Goal: Information Seeking & Learning: Learn about a topic

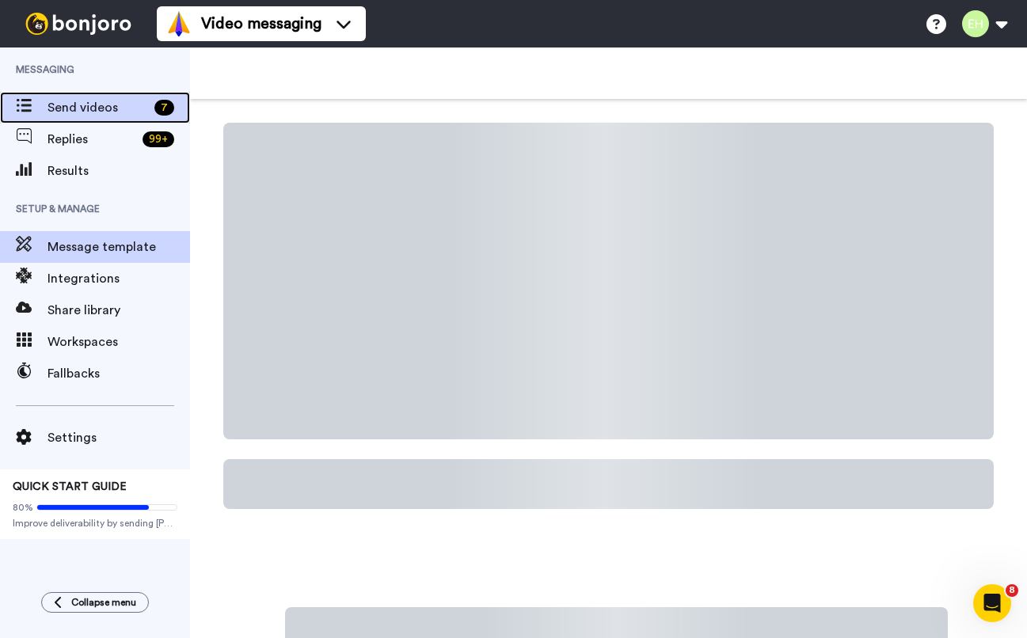
click at [80, 114] on span "Send videos" at bounding box center [98, 107] width 101 height 19
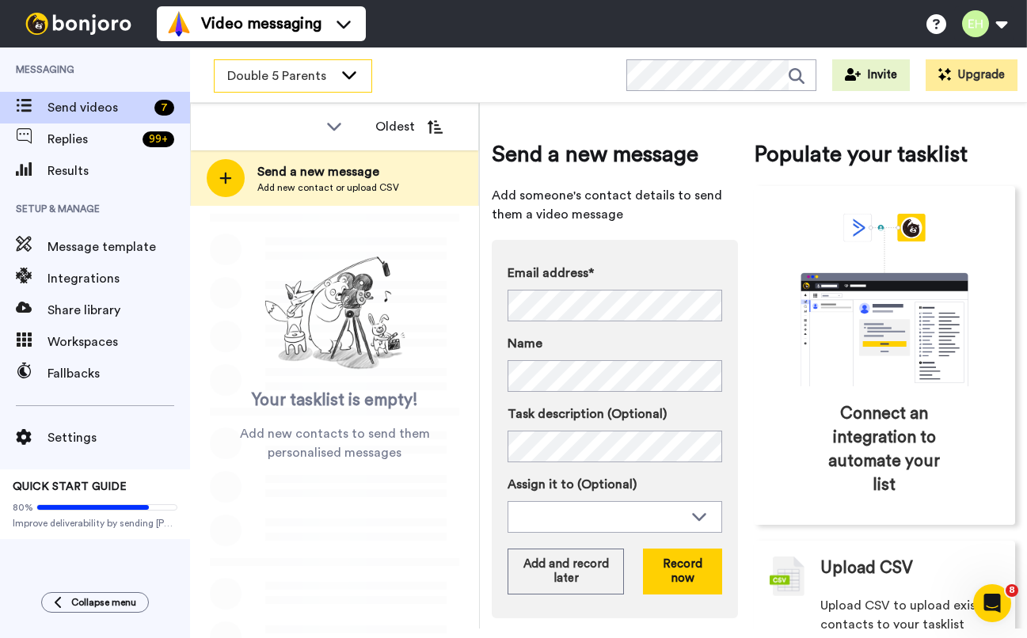
click at [336, 78] on div "Double 5 Parents" at bounding box center [293, 76] width 157 height 32
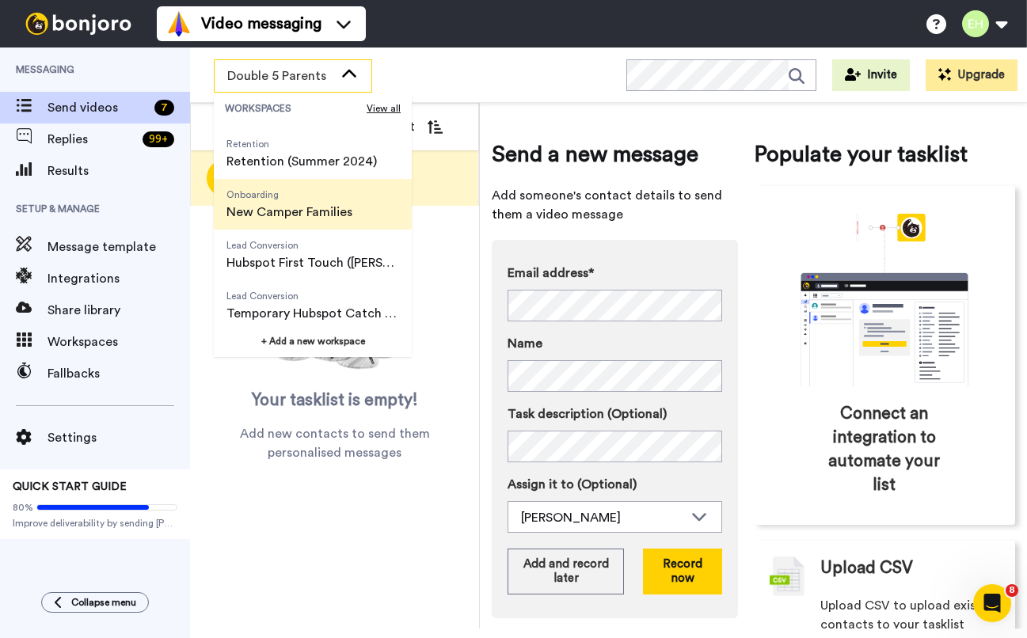
scroll to position [115, 0]
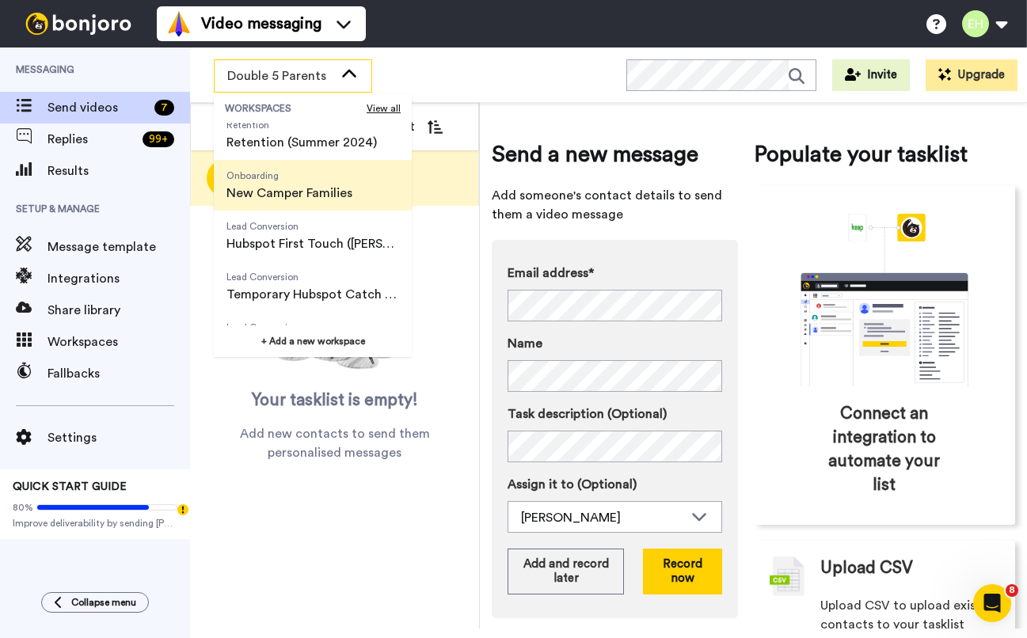
click at [302, 181] on span "Onboarding" at bounding box center [290, 176] width 126 height 13
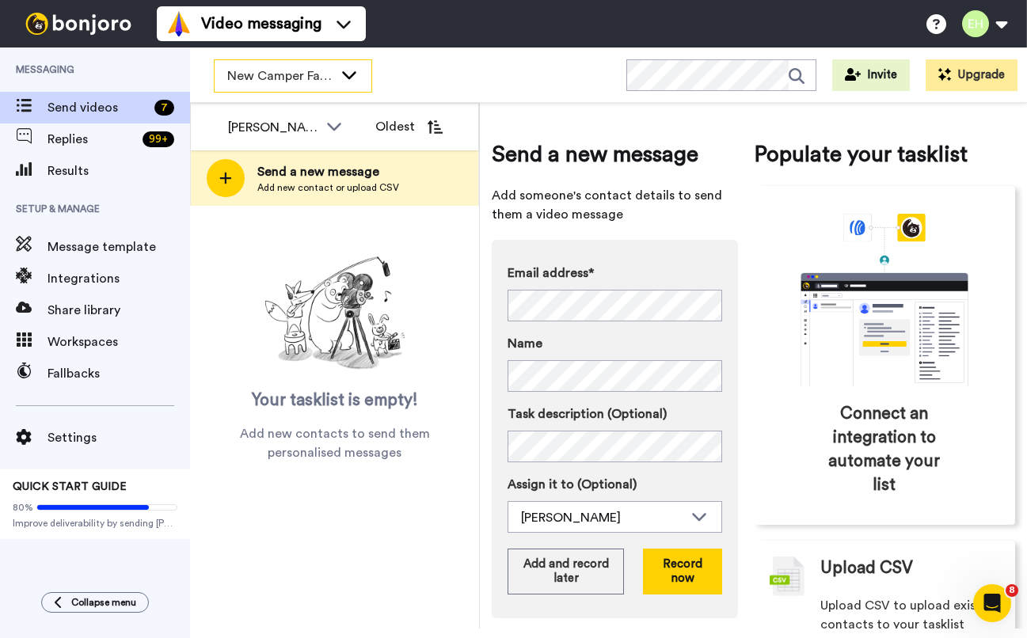
click at [314, 80] on span "New Camper Families" at bounding box center [280, 76] width 106 height 19
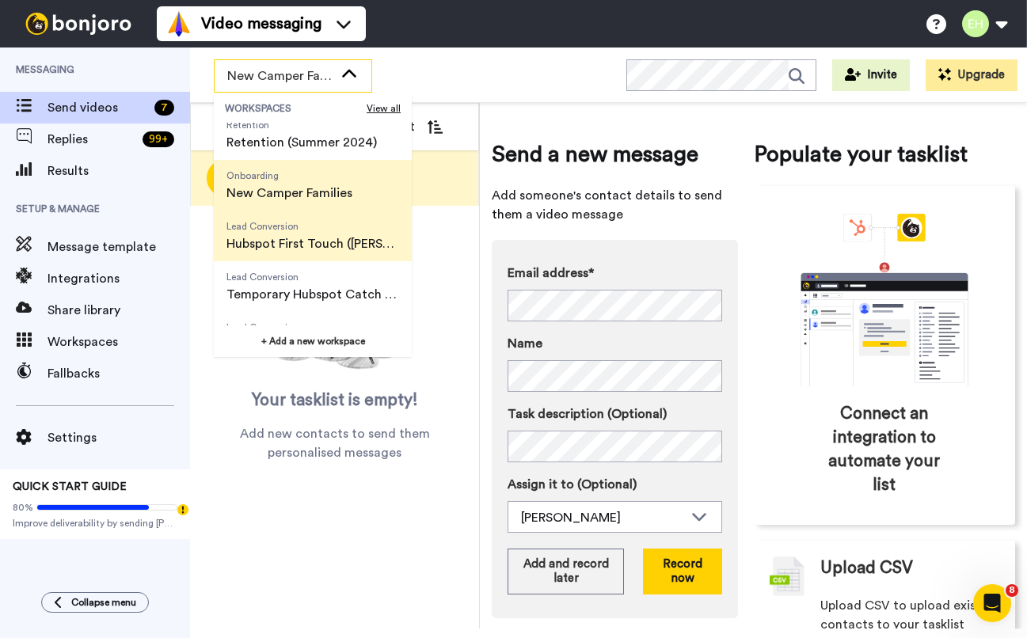
click at [318, 243] on span "Hubspot First Touch ([PERSON_NAME])" at bounding box center [313, 243] width 173 height 19
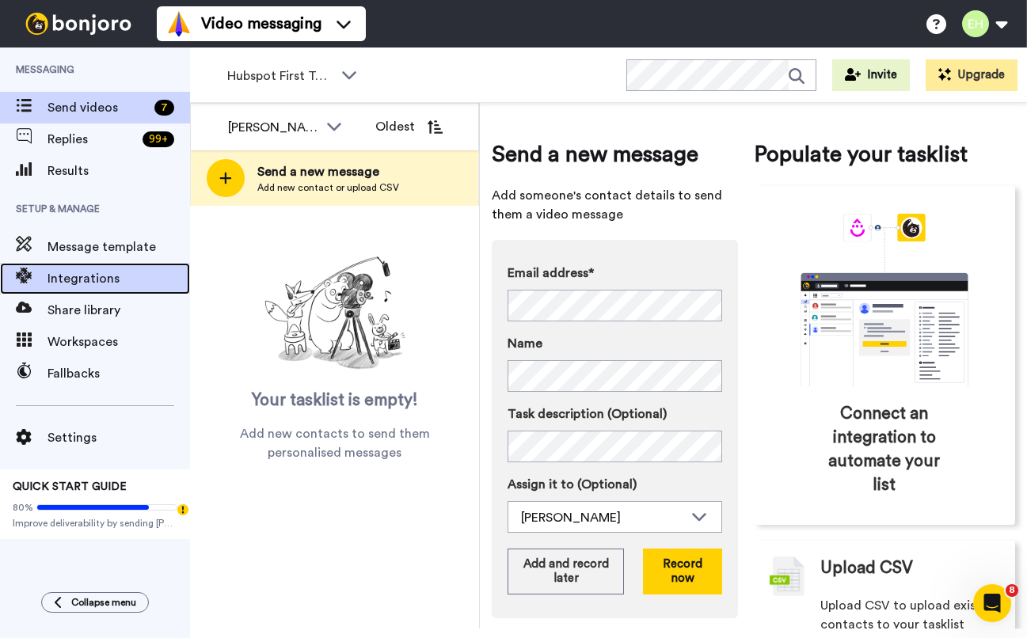
click at [69, 287] on span "Integrations" at bounding box center [119, 278] width 143 height 19
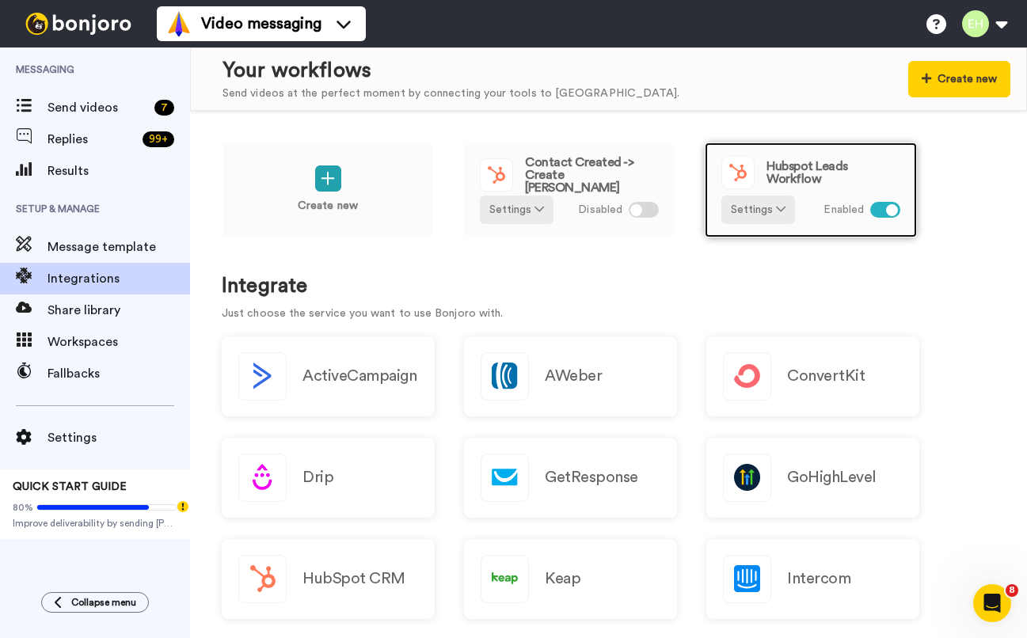
click at [889, 210] on div at bounding box center [892, 210] width 12 height 12
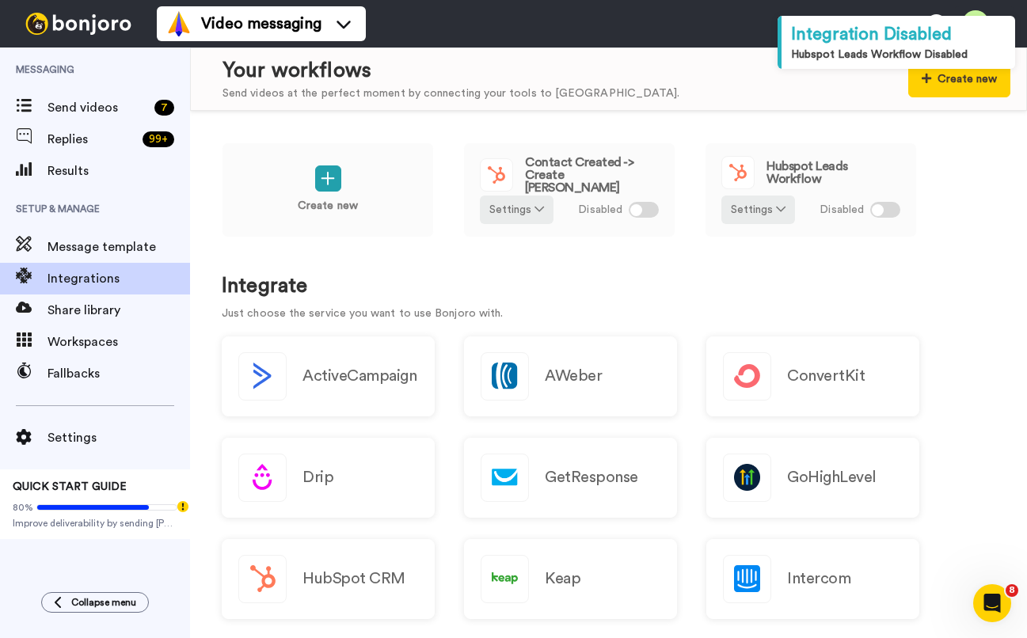
click at [947, 276] on h1 "Integrate" at bounding box center [609, 286] width 774 height 23
